Goal: Check status: Check status

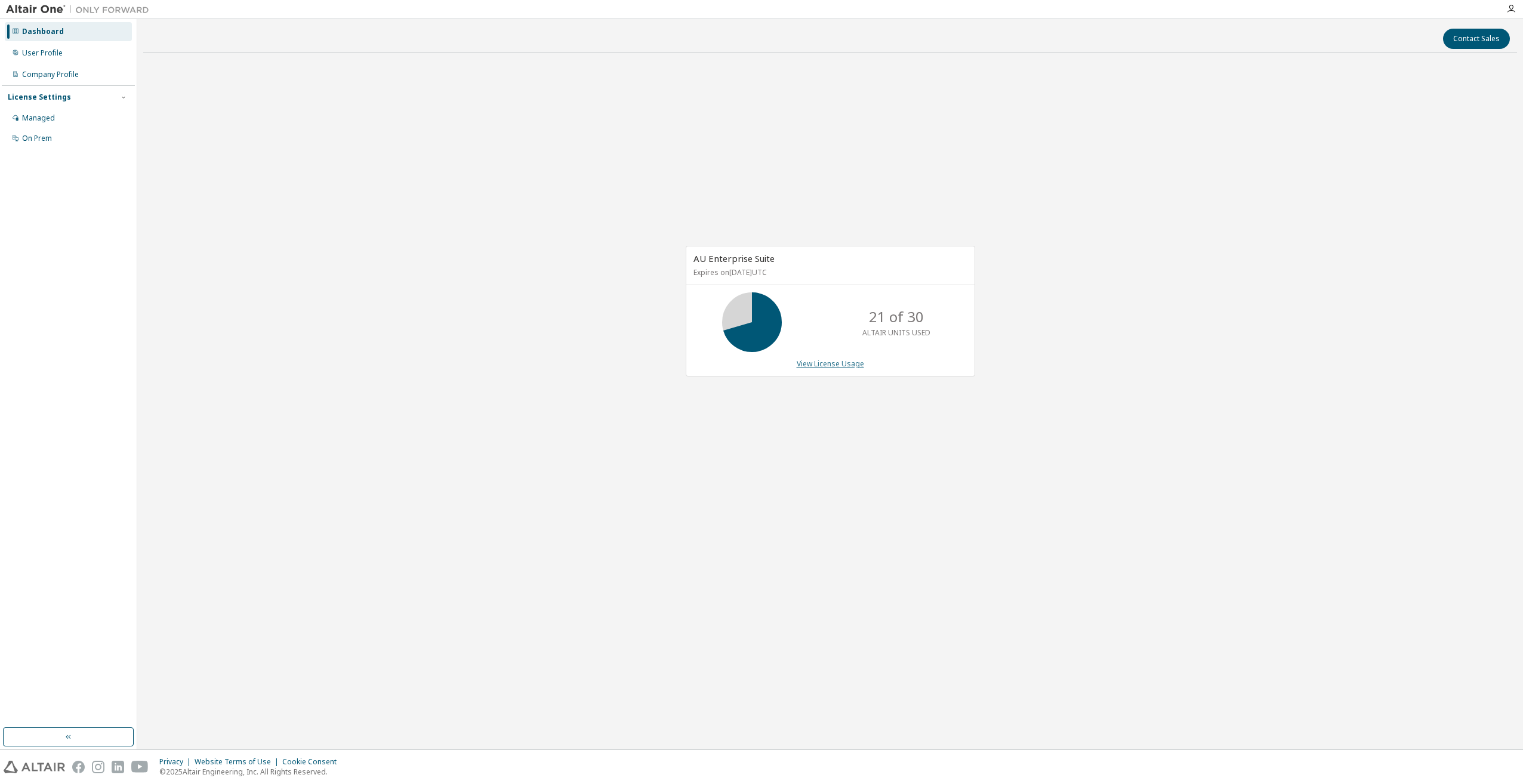
click at [812, 365] on link "View License Usage" at bounding box center [831, 363] width 67 height 10
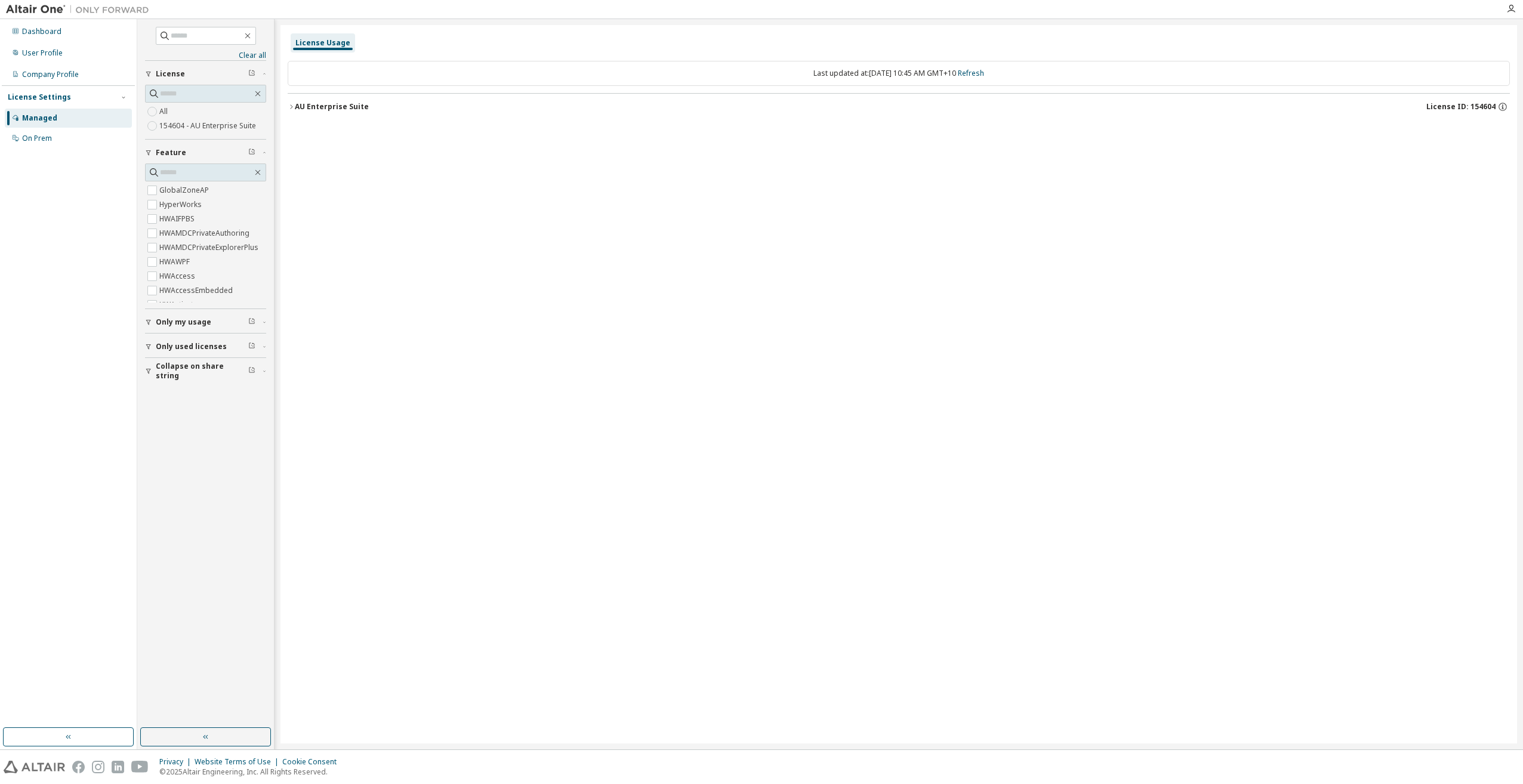
click at [316, 107] on div "AU Enterprise Suite" at bounding box center [332, 107] width 74 height 9
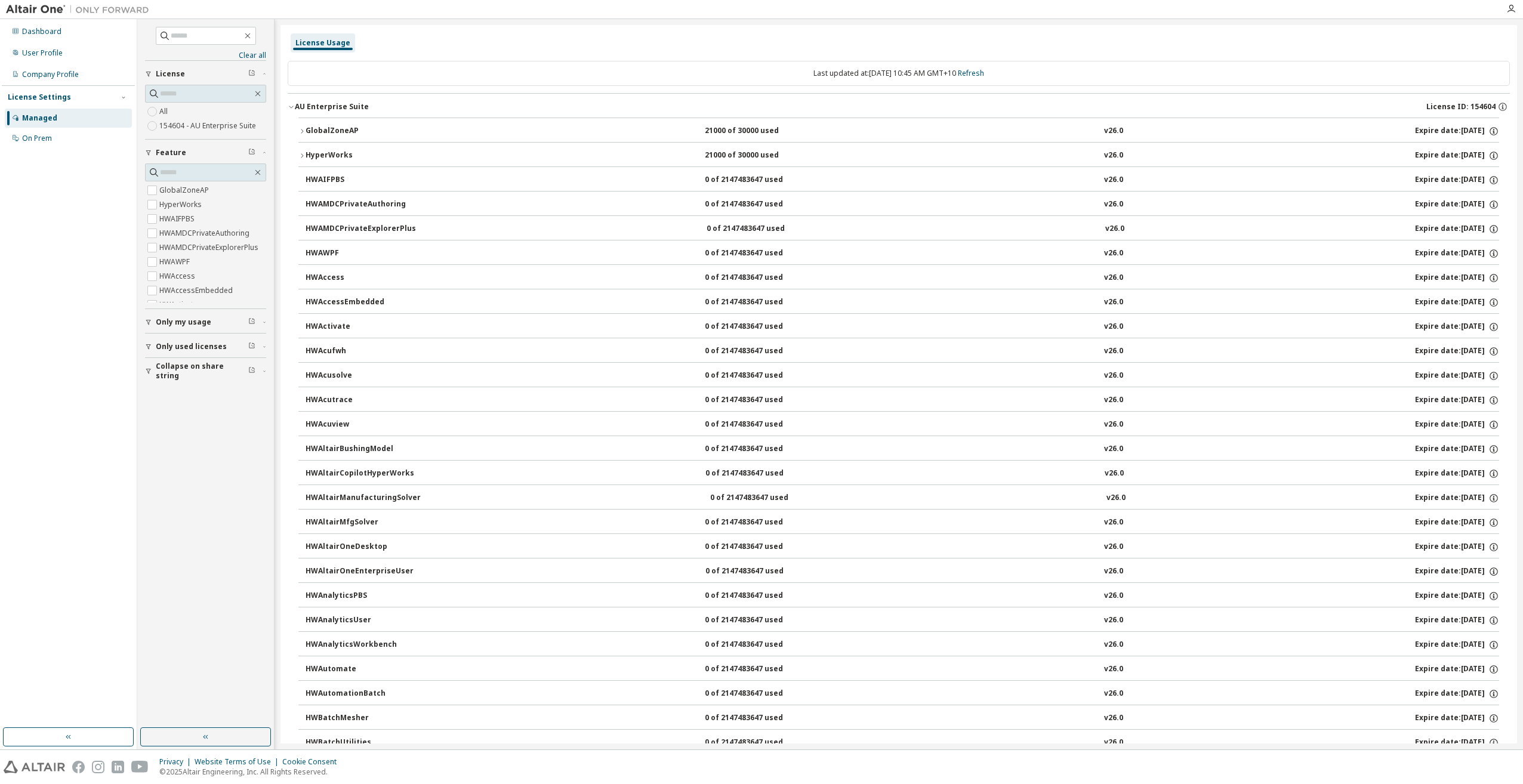
click at [358, 158] on div "HyperWorks" at bounding box center [359, 156] width 107 height 11
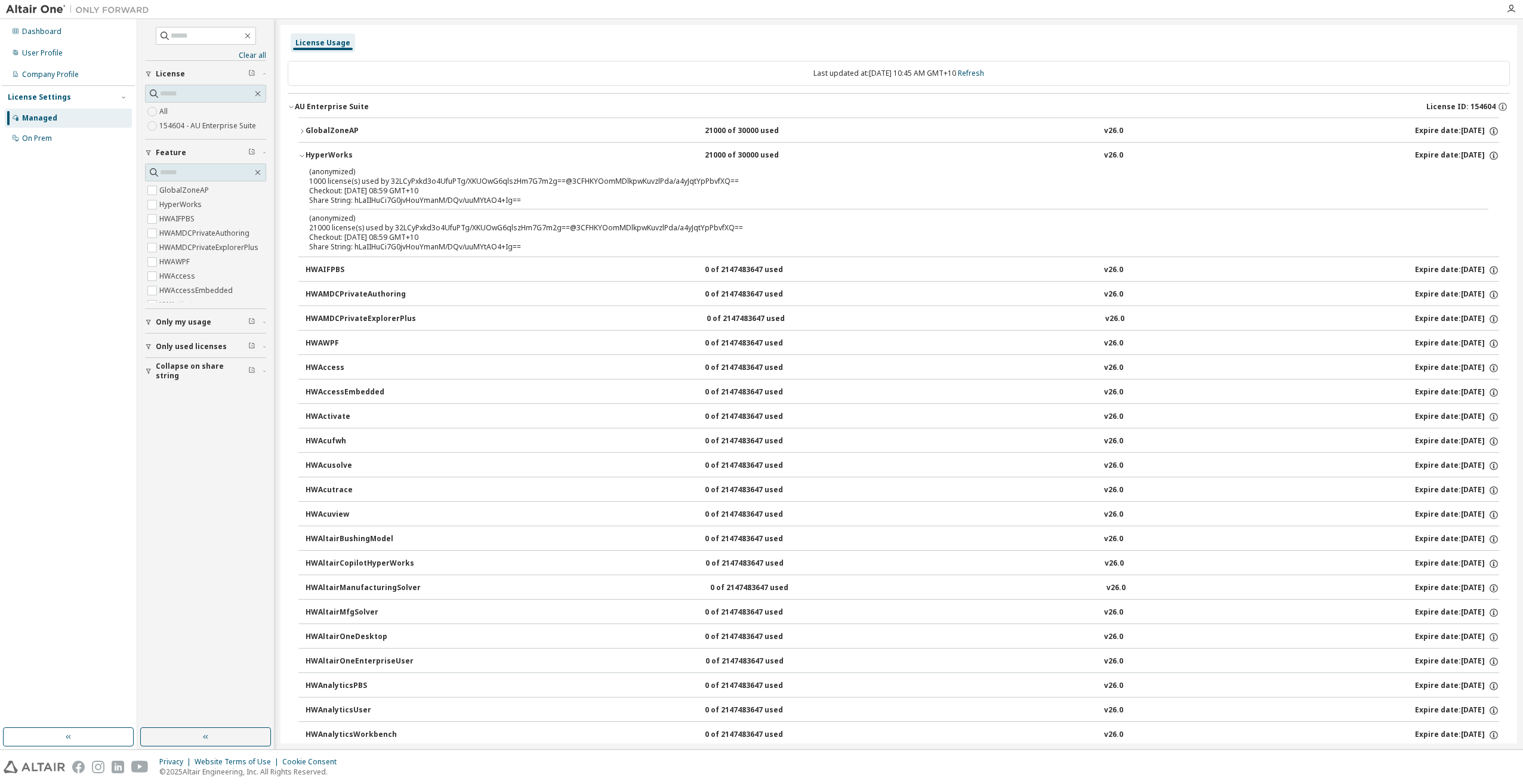
click at [358, 131] on div "GlobalZoneAP" at bounding box center [359, 132] width 107 height 11
